Goal: Information Seeking & Learning: Learn about a topic

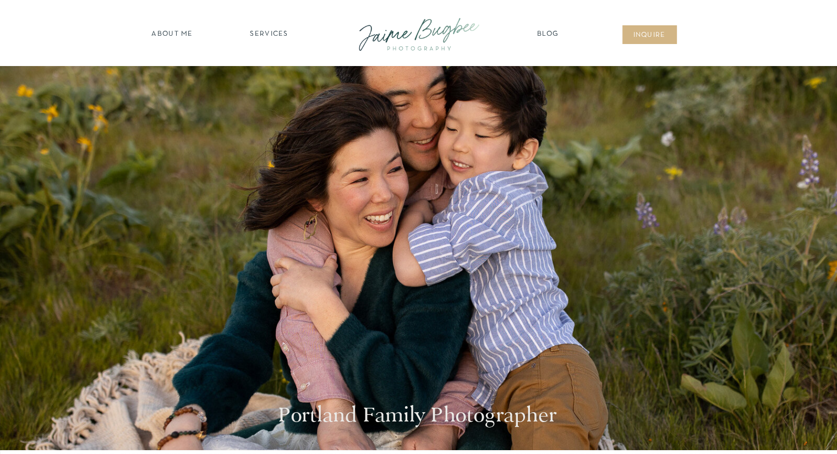
click at [274, 34] on nav "SERVICES" at bounding box center [269, 34] width 62 height 11
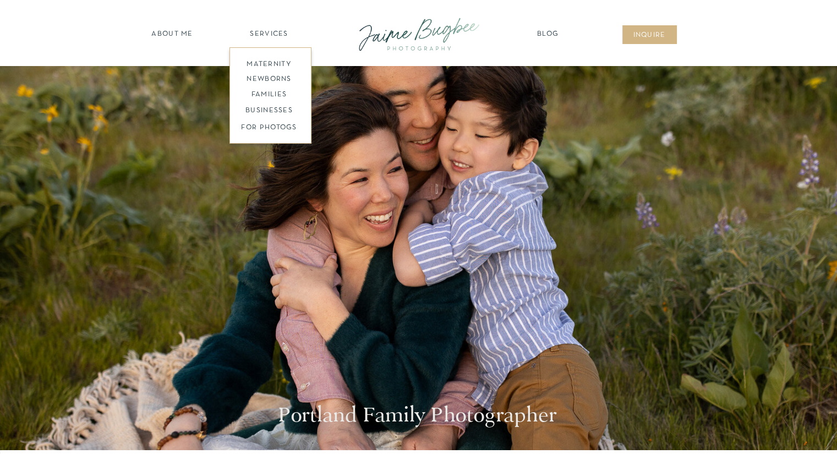
click at [276, 95] on nav "families" at bounding box center [269, 95] width 84 height 10
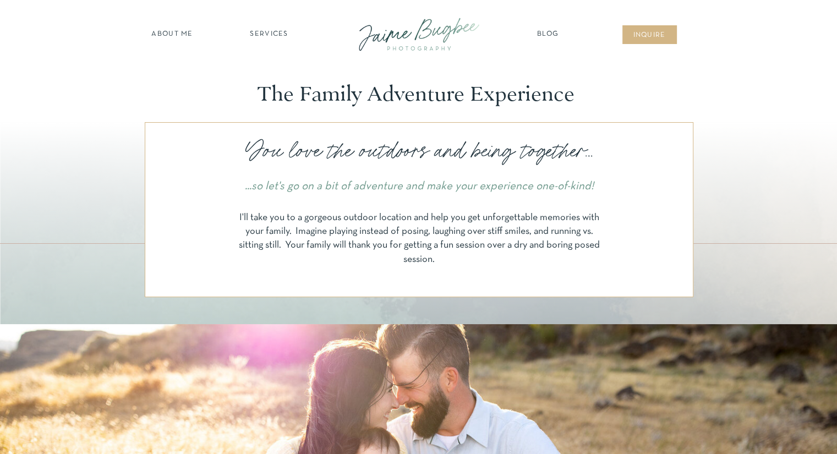
click at [275, 31] on nav "SERVICES" at bounding box center [269, 34] width 62 height 11
click at [277, 125] on nav "FOR PHOTOGS" at bounding box center [269, 128] width 84 height 10
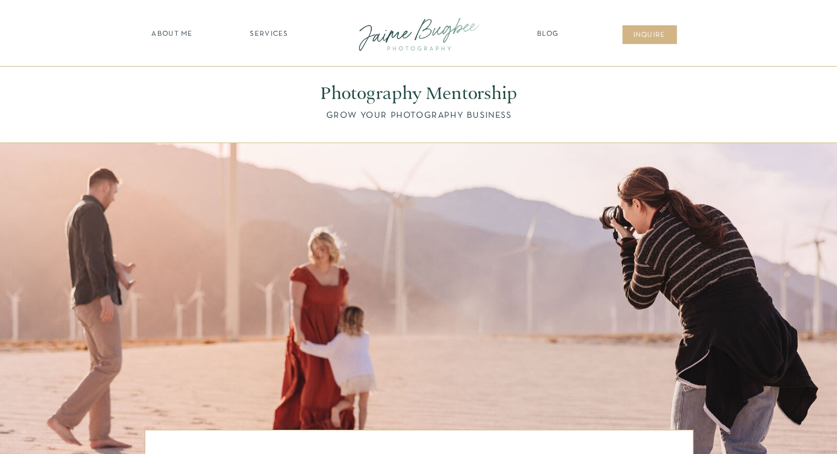
click at [267, 36] on nav "SERVICES" at bounding box center [269, 34] width 62 height 11
click at [275, 95] on nav "families" at bounding box center [269, 95] width 84 height 10
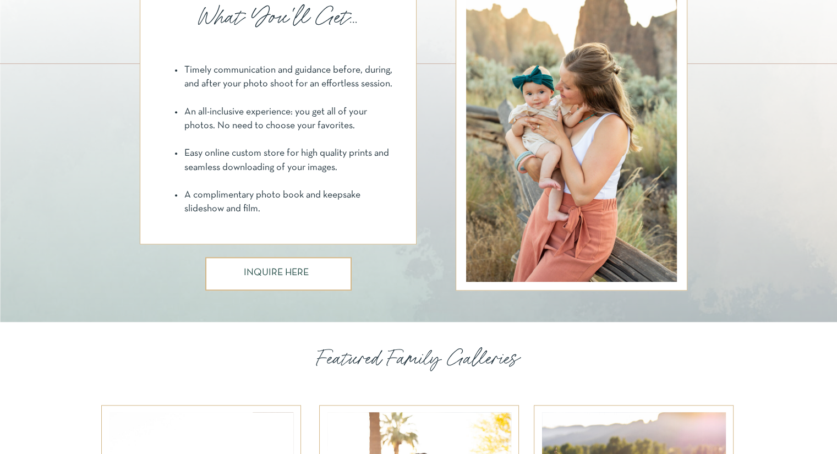
scroll to position [1101, 0]
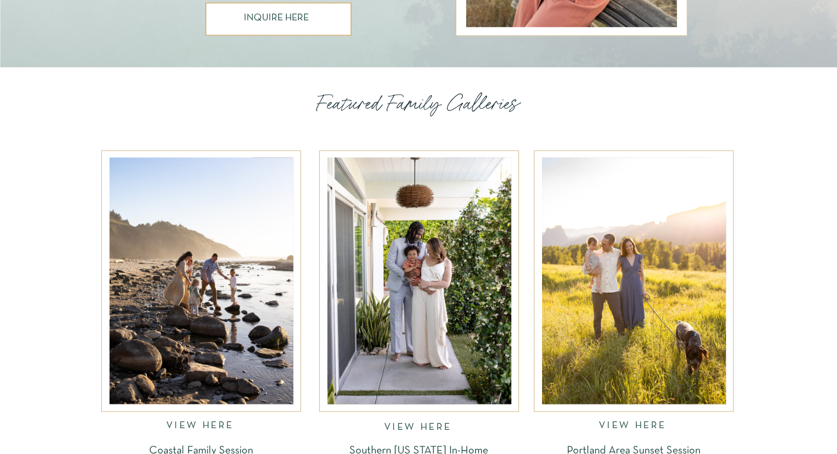
click at [626, 425] on nav "VIEW HERE" at bounding box center [634, 427] width 70 height 13
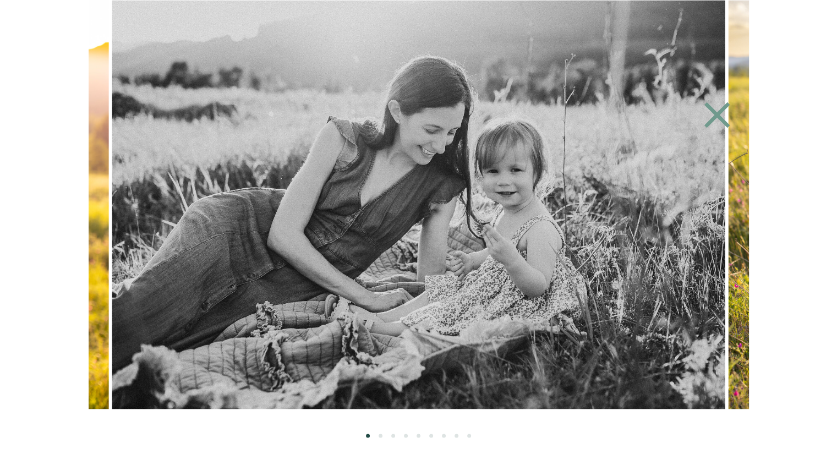
click at [719, 113] on icon at bounding box center [717, 115] width 26 height 26
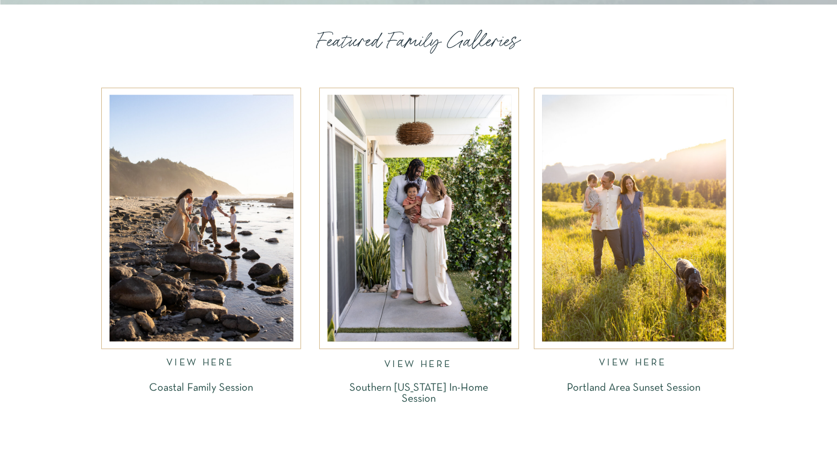
scroll to position [1168, 0]
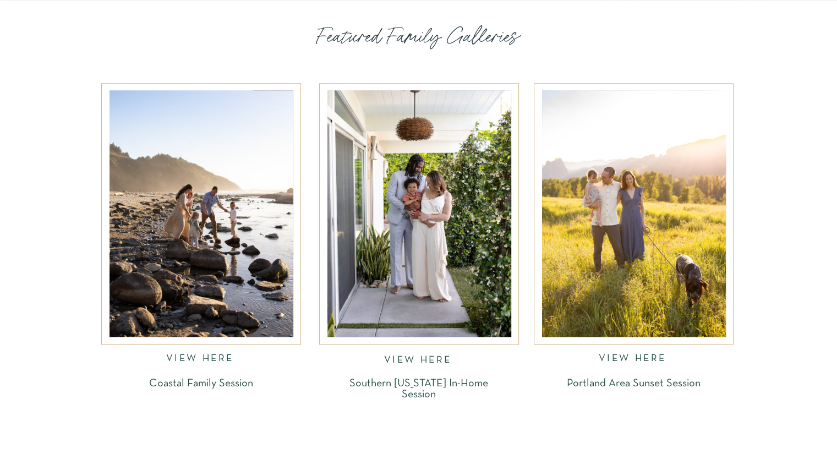
click at [652, 355] on nav "VIEW HERE" at bounding box center [634, 360] width 70 height 13
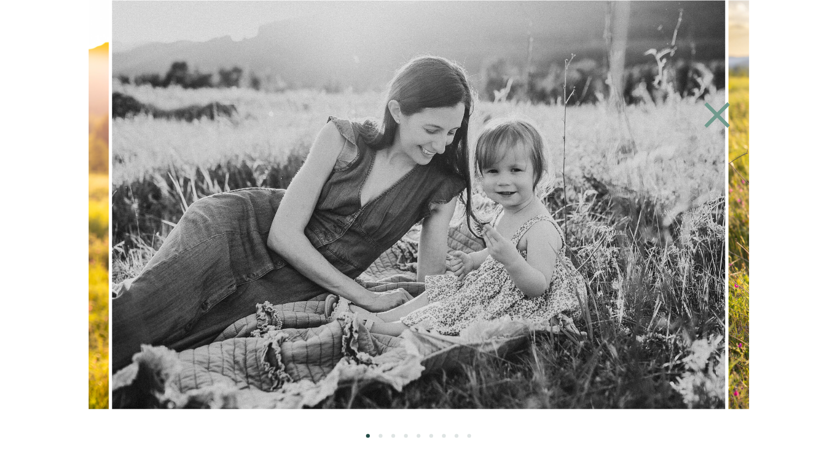
click at [383, 435] on ol at bounding box center [419, 423] width 660 height 29
click at [380, 434] on li "Page dot 2" at bounding box center [381, 436] width 4 height 4
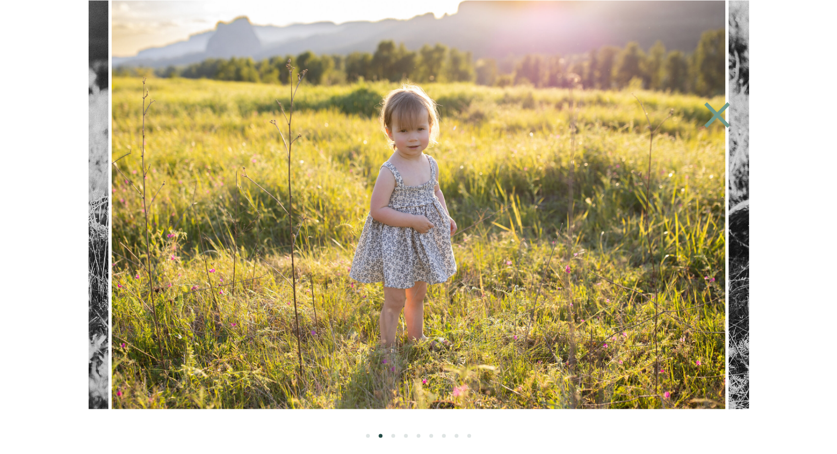
click at [392, 434] on li "Page dot 3" at bounding box center [393, 436] width 4 height 4
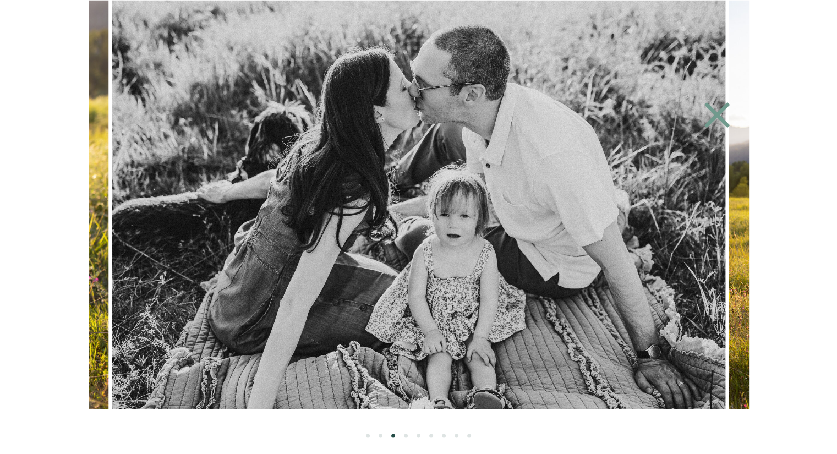
click at [404, 433] on ol at bounding box center [419, 423] width 660 height 29
click at [405, 435] on li "Page dot 4" at bounding box center [406, 436] width 4 height 4
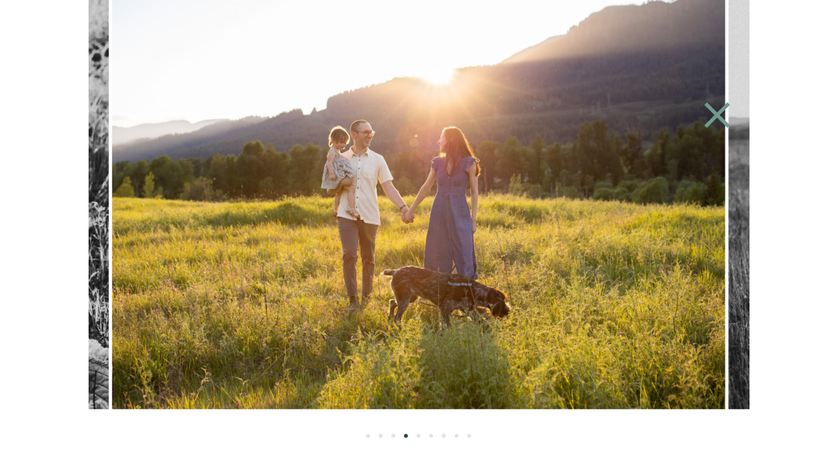
click at [419, 435] on li "Page dot 5" at bounding box center [419, 436] width 4 height 4
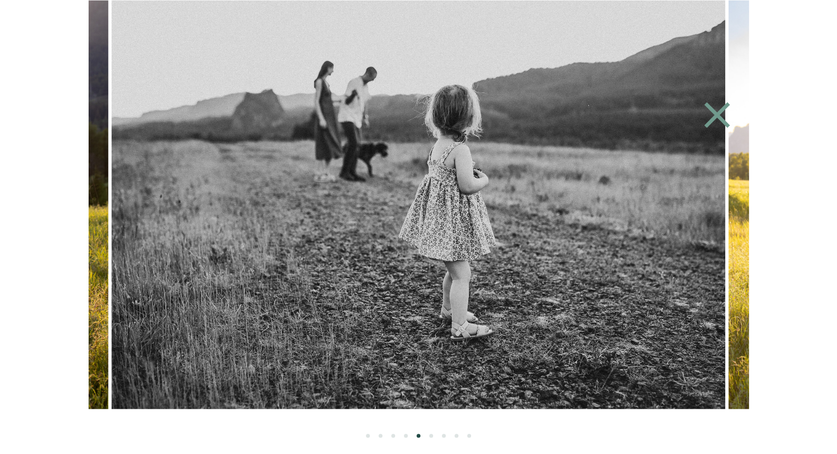
click at [432, 435] on li "Page dot 6" at bounding box center [431, 436] width 4 height 4
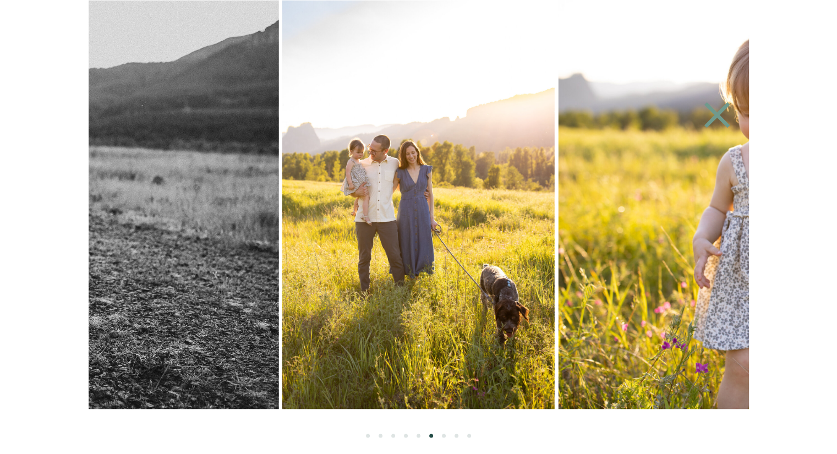
click at [444, 435] on li "Page dot 7" at bounding box center [444, 436] width 4 height 4
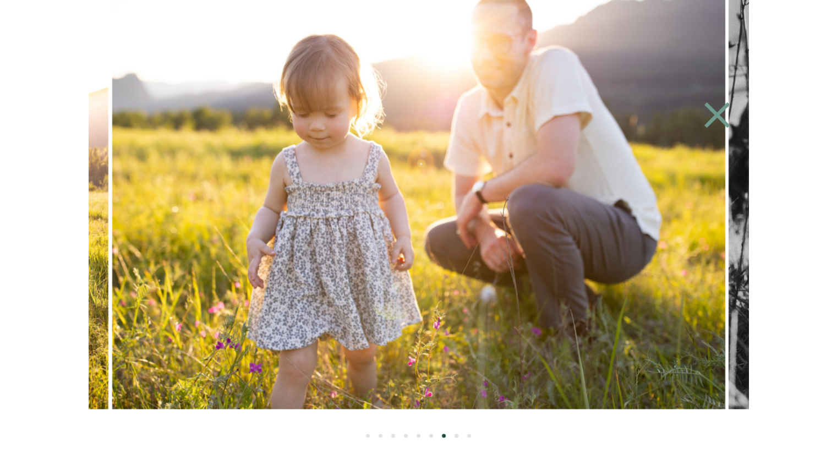
click at [456, 434] on li "Page dot 8" at bounding box center [457, 436] width 4 height 4
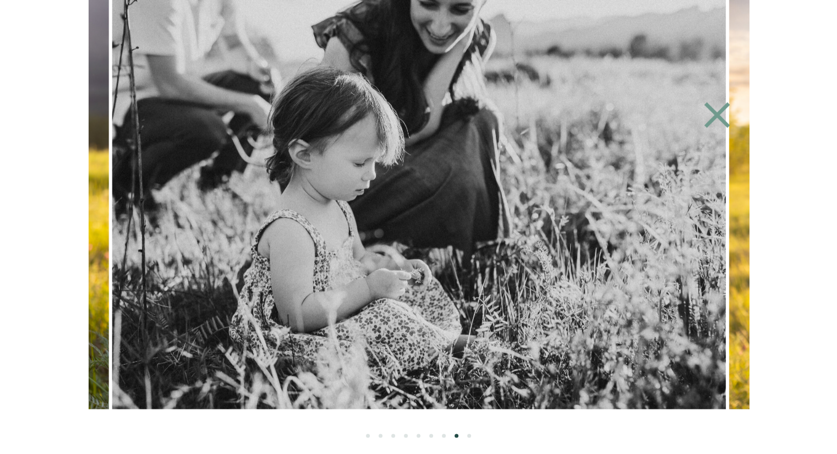
click at [468, 435] on li "Page dot 9" at bounding box center [469, 436] width 4 height 4
